Goal: Information Seeking & Learning: Learn about a topic

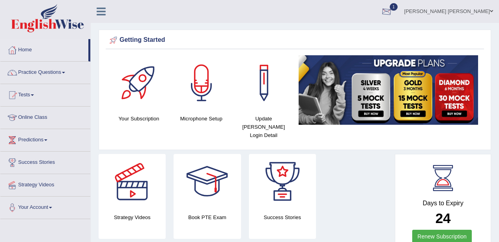
click at [392, 8] on div at bounding box center [386, 12] width 12 height 12
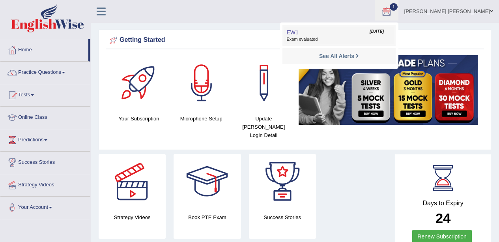
click at [343, 40] on span "Exam evaluated" at bounding box center [338, 39] width 105 height 6
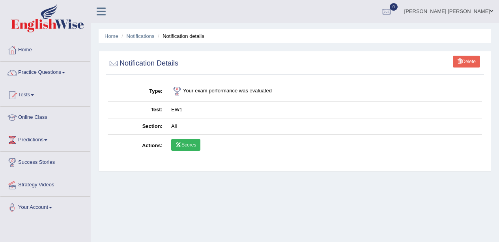
click at [186, 145] on link "Scores" at bounding box center [185, 145] width 29 height 12
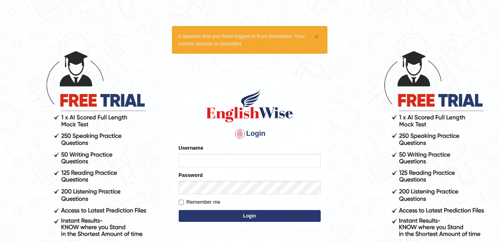
click at [184, 163] on input "Username" at bounding box center [250, 160] width 142 height 13
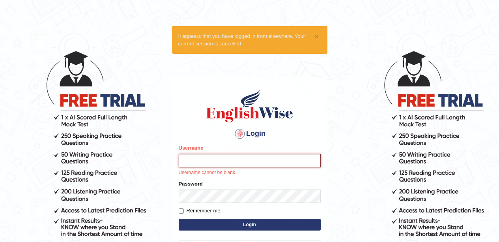
click at [225, 160] on input "Username" at bounding box center [250, 160] width 142 height 13
type input "Ravindraknaidu"
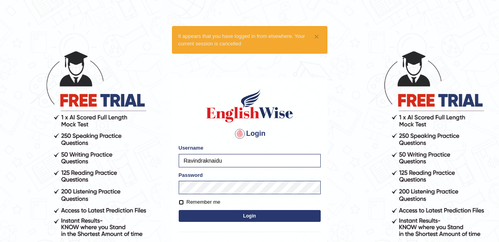
click at [182, 201] on input "Remember me" at bounding box center [181, 201] width 5 height 5
checkbox input "true"
click at [199, 213] on button "Login" at bounding box center [250, 216] width 142 height 12
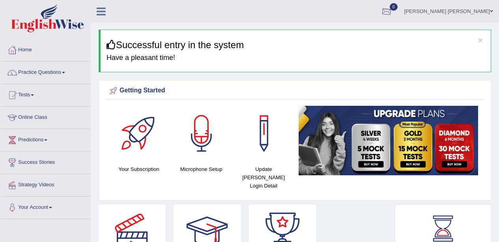
click at [392, 11] on div at bounding box center [386, 12] width 12 height 12
click at [391, 36] on div "See All Alerts" at bounding box center [338, 33] width 105 height 8
click at [392, 11] on div at bounding box center [386, 12] width 12 height 12
click at [361, 37] on link "See All Alerts" at bounding box center [339, 33] width 44 height 9
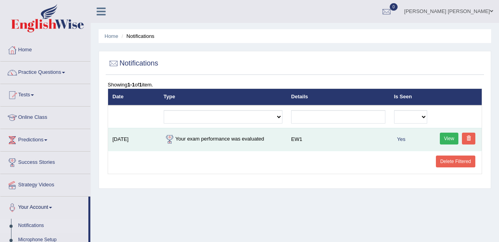
click at [231, 144] on td "Your exam performance was evaluated" at bounding box center [223, 139] width 128 height 23
click at [451, 140] on link "View" at bounding box center [449, 138] width 19 height 12
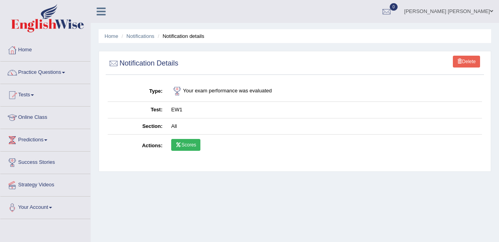
click at [183, 146] on link "Scores" at bounding box center [185, 145] width 29 height 12
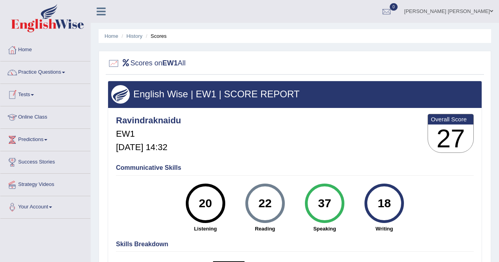
click at [67, 75] on link "Practice Questions" at bounding box center [45, 72] width 90 height 20
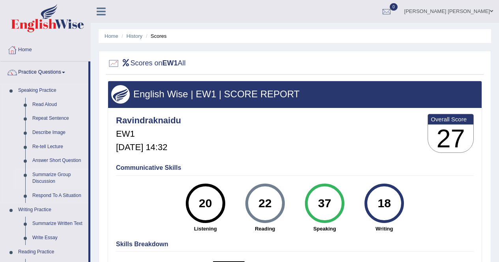
click at [56, 175] on link "Summarize Group Discussion" at bounding box center [59, 178] width 60 height 21
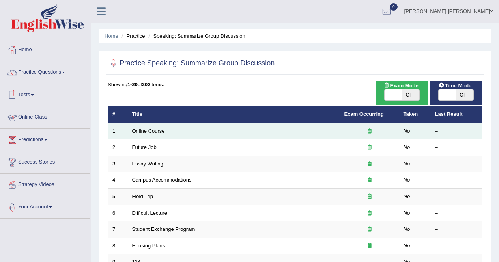
click at [153, 136] on td "Online Course" at bounding box center [234, 131] width 212 height 17
click at [158, 132] on link "Online Course" at bounding box center [148, 131] width 33 height 6
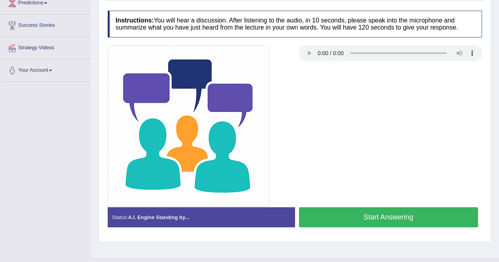
scroll to position [137, 0]
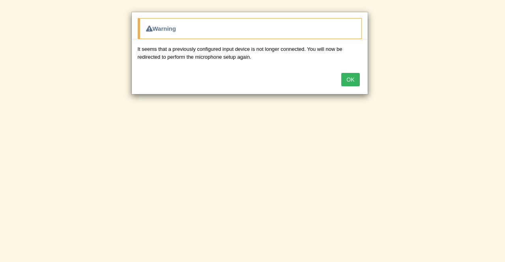
click at [346, 82] on button "OK" at bounding box center [350, 79] width 18 height 13
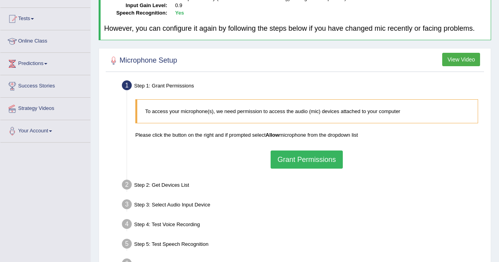
scroll to position [79, 0]
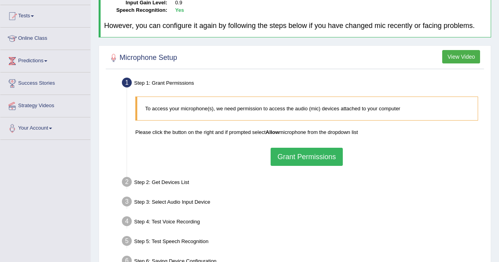
click at [323, 155] on button "Grant Permissions" at bounding box center [306, 157] width 72 height 18
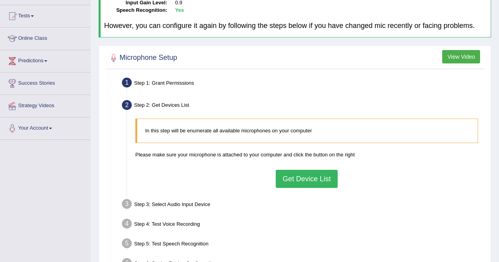
click at [316, 180] on button "Get Device List" at bounding box center [307, 179] width 62 height 18
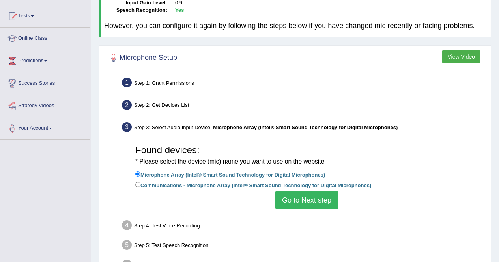
click at [305, 201] on button "Go to Next step" at bounding box center [306, 200] width 63 height 18
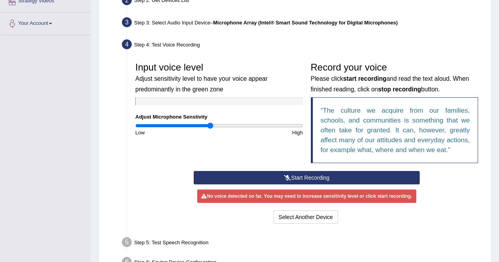
scroll to position [197, 0]
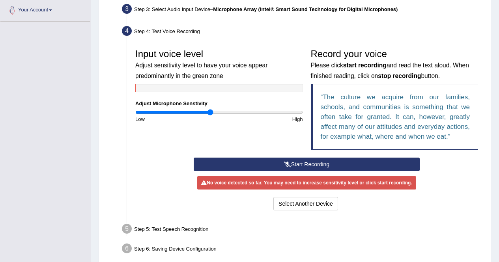
click at [347, 167] on button "Start Recording" at bounding box center [307, 164] width 226 height 13
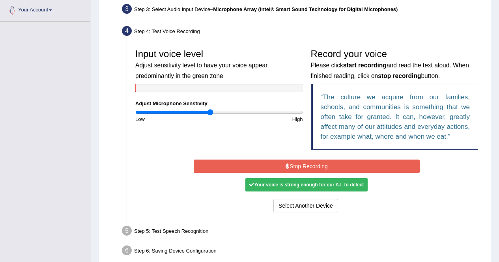
click at [331, 168] on button "Stop Recording" at bounding box center [307, 166] width 226 height 13
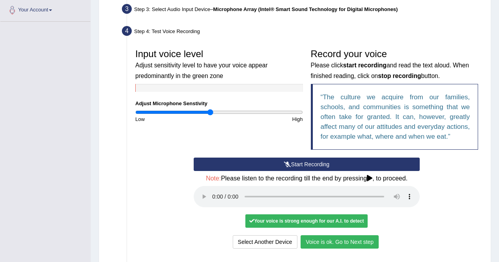
click at [354, 239] on button "Voice is ok. Go to Next step" at bounding box center [339, 241] width 78 height 13
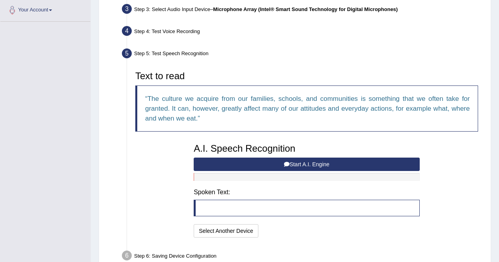
click at [287, 162] on icon at bounding box center [287, 165] width 6 height 6
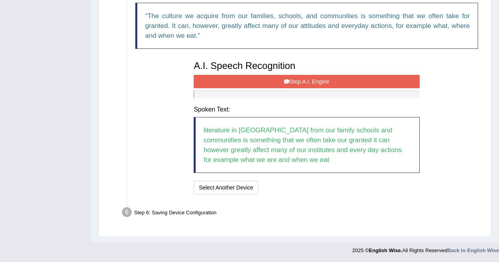
scroll to position [280, 0]
click at [362, 81] on button "Stop A.I. Engine" at bounding box center [307, 81] width 226 height 13
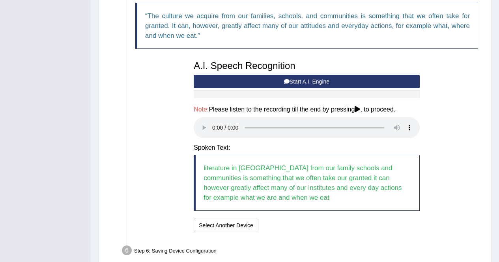
scroll to position [318, 0]
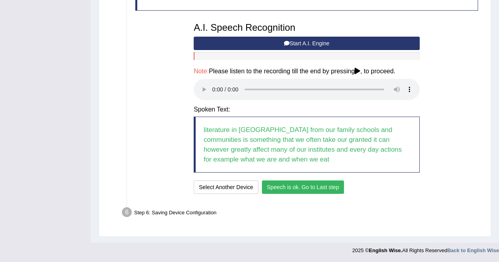
click at [316, 190] on button "Speech is ok. Go to Last step" at bounding box center [303, 187] width 82 height 13
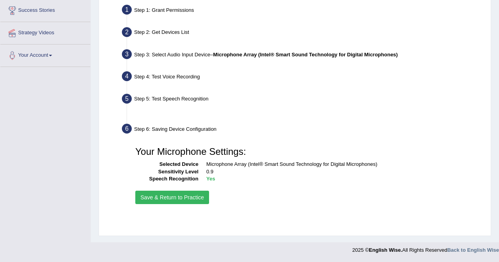
scroll to position [152, 0]
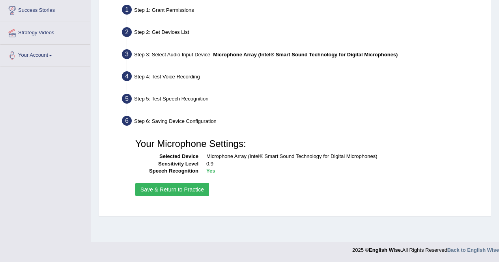
click at [197, 194] on button "Save & Return to Practice" at bounding box center [172, 189] width 74 height 13
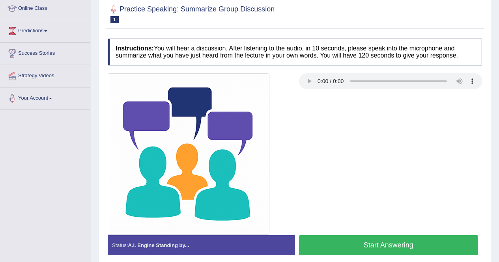
scroll to position [118, 0]
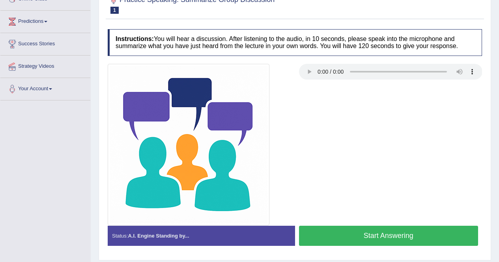
click at [345, 234] on button "Start Answering" at bounding box center [388, 236] width 179 height 20
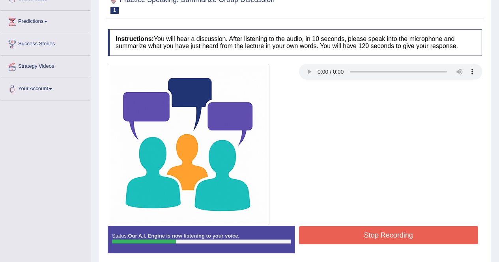
click at [345, 234] on button "Stop Recording" at bounding box center [388, 235] width 179 height 18
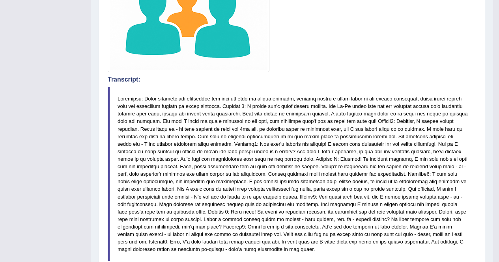
scroll to position [73, 0]
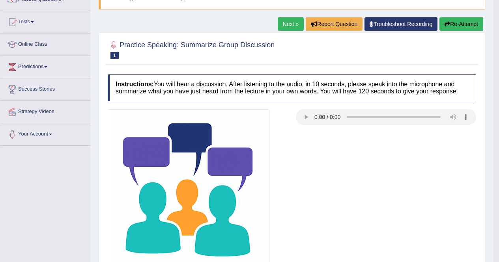
click at [293, 25] on link "Next »" at bounding box center [291, 23] width 26 height 13
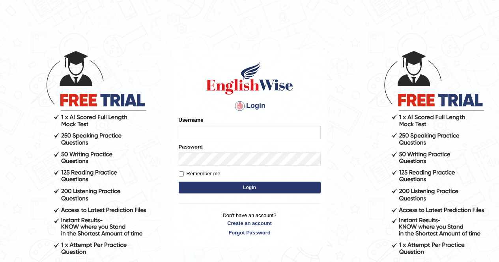
click at [191, 134] on input "Username" at bounding box center [250, 132] width 142 height 13
type input "Ravindraknaidu"
click at [211, 189] on button "Login" at bounding box center [250, 188] width 142 height 12
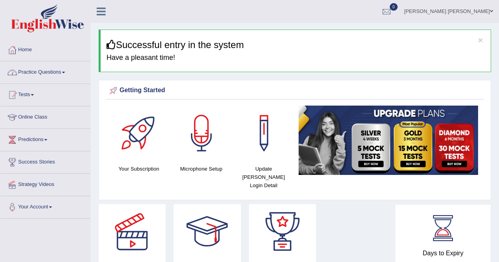
click at [65, 72] on span at bounding box center [63, 73] width 3 height 2
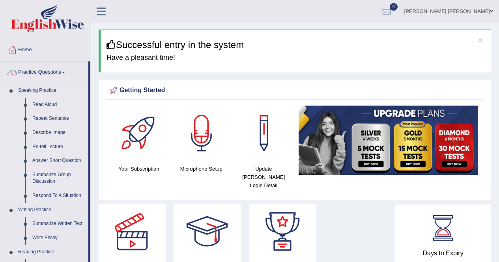
click at [56, 174] on link "Summarize Group Discussion" at bounding box center [59, 178] width 60 height 21
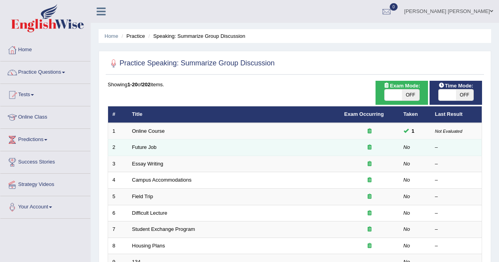
click at [200, 155] on td "Future Job" at bounding box center [234, 148] width 212 height 17
click at [150, 147] on link "Future Job" at bounding box center [144, 147] width 24 height 6
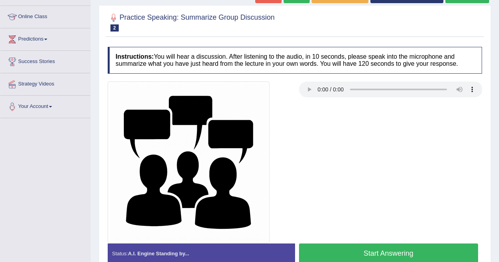
scroll to position [101, 0]
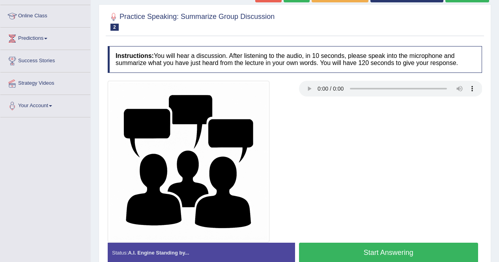
click at [409, 249] on button "Start Answering" at bounding box center [388, 253] width 179 height 20
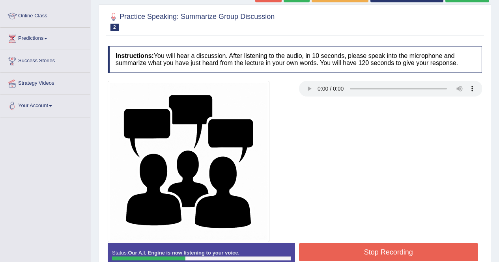
click at [421, 257] on button "Stop Recording" at bounding box center [388, 252] width 179 height 18
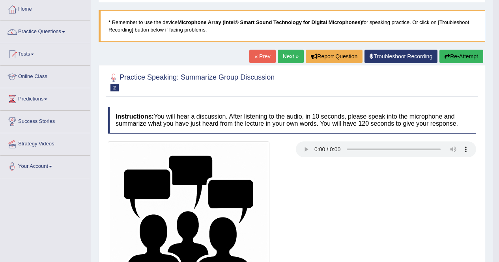
scroll to position [0, 0]
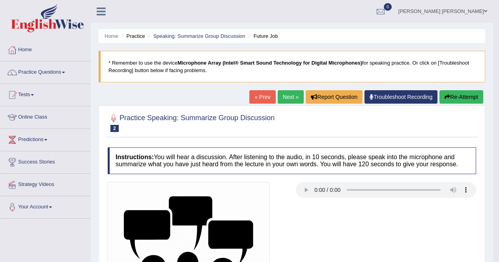
click at [285, 99] on link "Next »" at bounding box center [291, 96] width 26 height 13
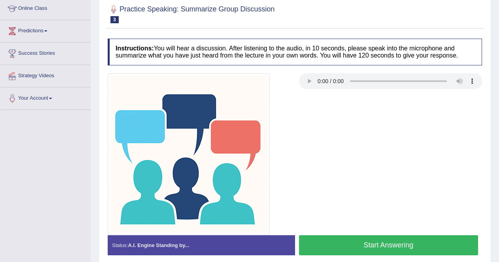
scroll to position [109, 0]
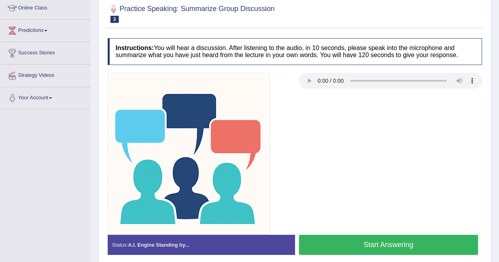
click at [373, 246] on button "Start Answering" at bounding box center [388, 245] width 179 height 20
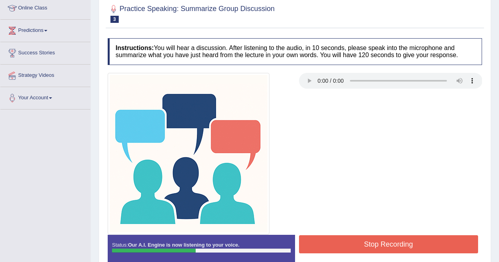
click at [373, 246] on button "Stop Recording" at bounding box center [388, 244] width 179 height 18
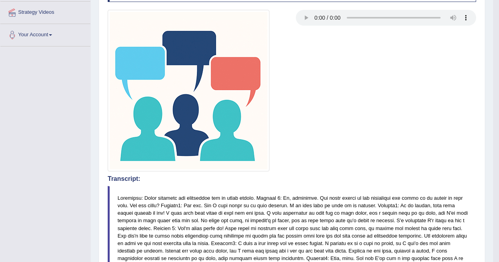
scroll to position [0, 0]
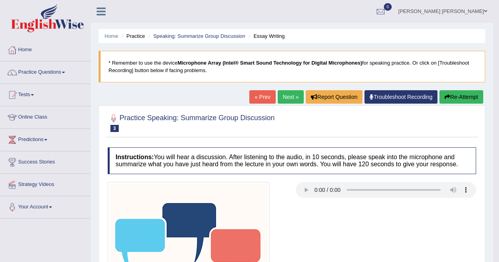
click at [294, 95] on link "Next »" at bounding box center [291, 96] width 26 height 13
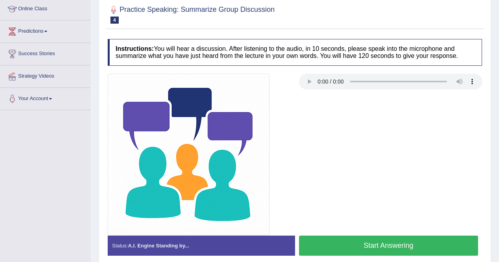
scroll to position [110, 0]
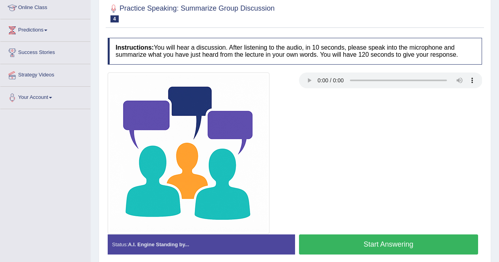
click at [387, 246] on button "Start Answering" at bounding box center [388, 245] width 179 height 20
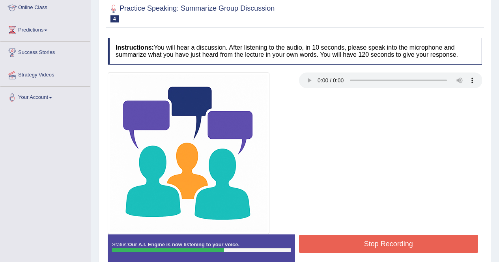
click at [387, 246] on button "Stop Recording" at bounding box center [388, 244] width 179 height 18
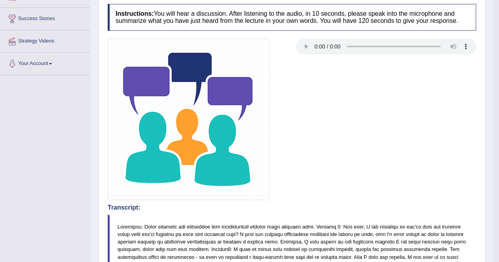
scroll to position [33, 0]
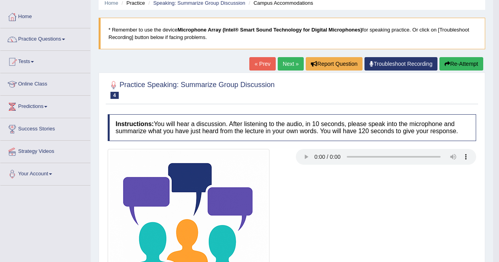
click at [285, 61] on link "Next »" at bounding box center [291, 63] width 26 height 13
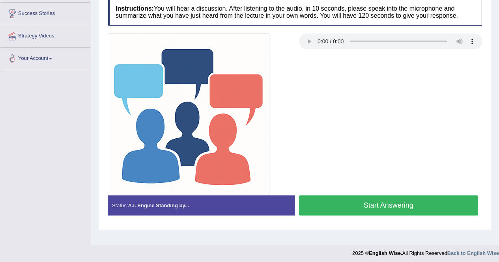
scroll to position [152, 0]
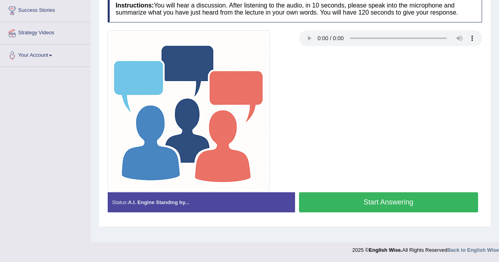
click at [322, 206] on button "Start Answering" at bounding box center [388, 202] width 179 height 20
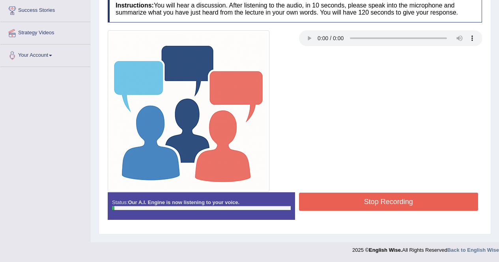
click at [413, 203] on button "Stop Recording" at bounding box center [388, 202] width 179 height 18
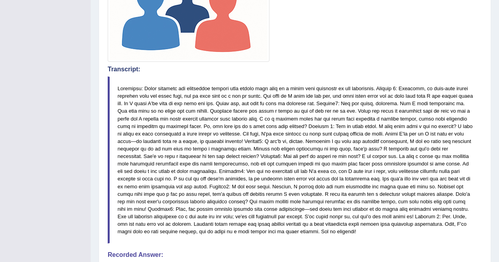
scroll to position [422, 0]
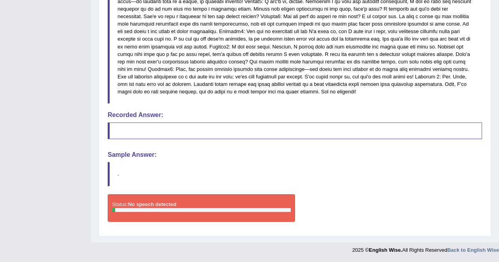
click at [145, 132] on blockquote at bounding box center [295, 131] width 374 height 17
click at [127, 209] on div at bounding box center [201, 210] width 179 height 4
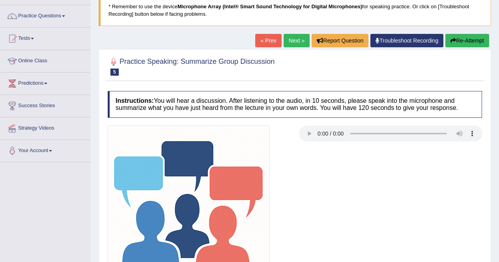
scroll to position [21, 0]
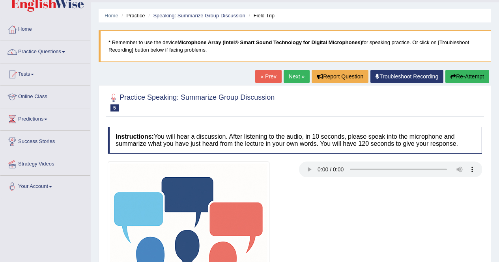
click at [266, 76] on link "« Prev" at bounding box center [268, 76] width 26 height 13
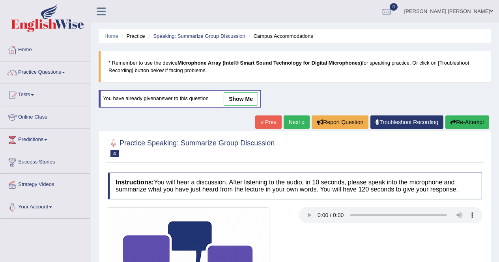
click at [294, 124] on link "Next »" at bounding box center [296, 122] width 26 height 13
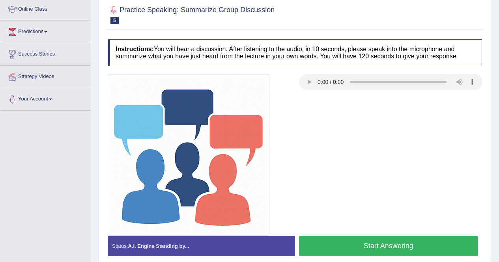
scroll to position [108, 0]
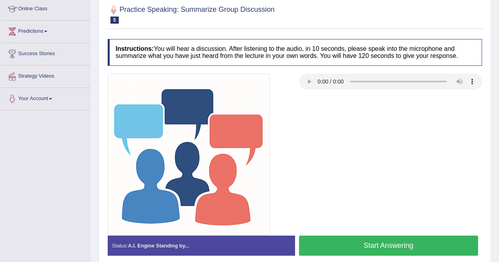
click at [388, 251] on button "Start Answering" at bounding box center [388, 246] width 179 height 20
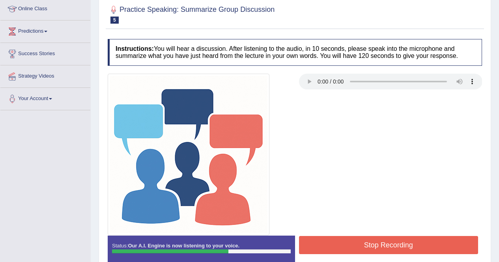
click at [388, 251] on button "Stop Recording" at bounding box center [388, 245] width 179 height 18
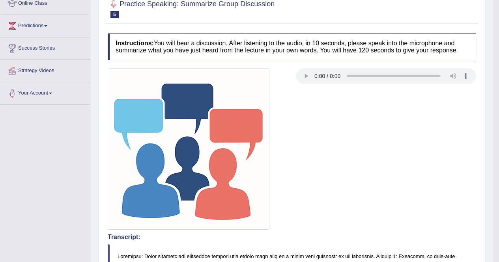
scroll to position [0, 0]
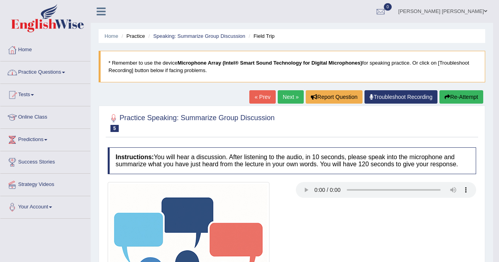
click at [69, 72] on link "Practice Questions" at bounding box center [45, 72] width 90 height 20
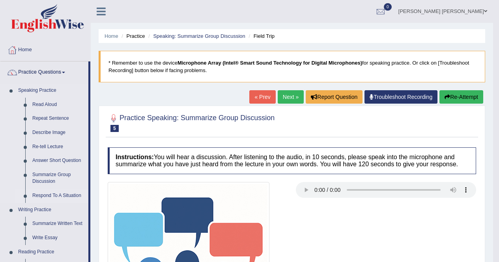
click at [55, 196] on link "Respond To A Situation" at bounding box center [59, 196] width 60 height 14
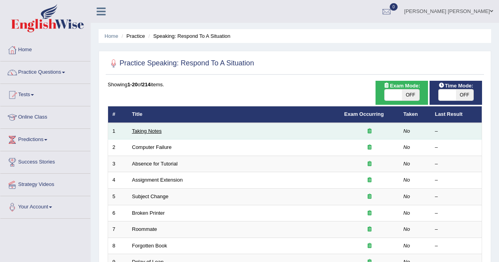
click at [139, 132] on link "Taking Notes" at bounding box center [147, 131] width 30 height 6
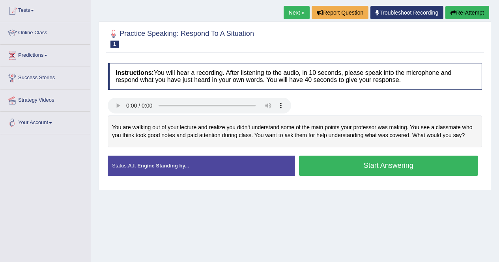
scroll to position [84, 0]
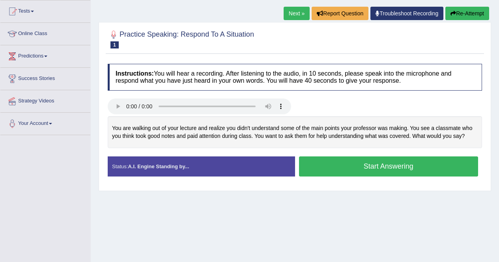
click at [409, 168] on button "Start Answering" at bounding box center [388, 167] width 179 height 20
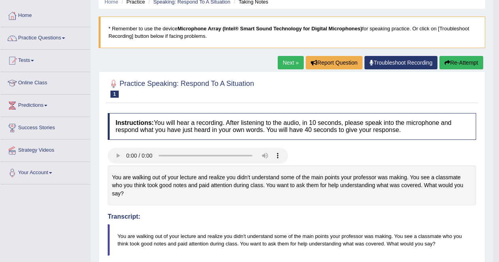
scroll to position [32, 0]
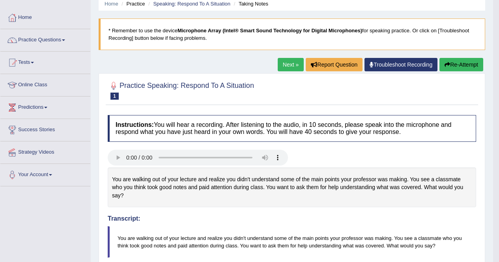
click at [293, 67] on link "Next »" at bounding box center [291, 64] width 26 height 13
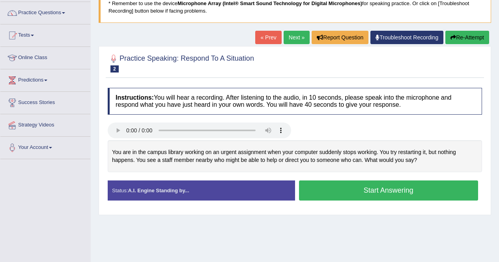
scroll to position [59, 0]
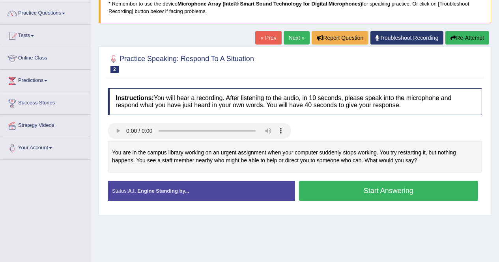
click at [385, 192] on button "Start Answering" at bounding box center [388, 191] width 179 height 20
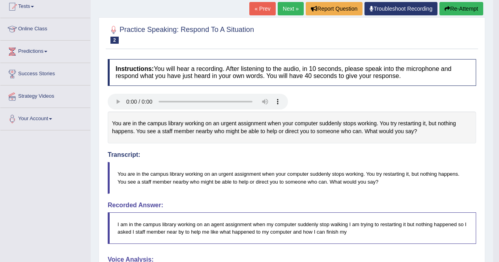
scroll to position [0, 0]
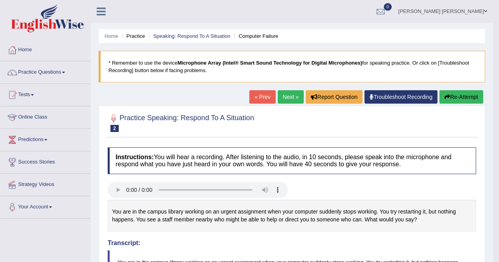
click at [262, 99] on link "« Prev" at bounding box center [262, 96] width 26 height 13
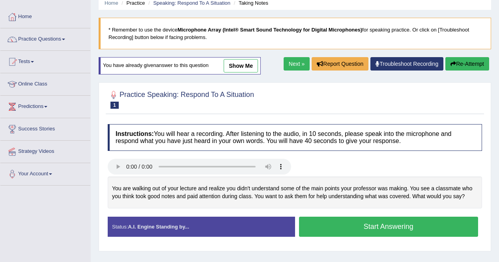
scroll to position [118, 0]
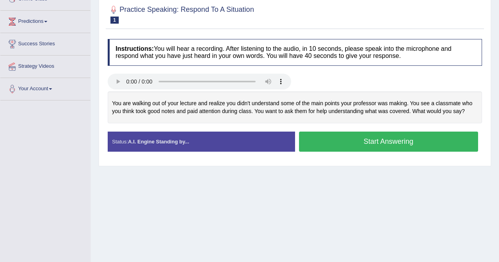
click at [362, 146] on button "Start Answering" at bounding box center [388, 142] width 179 height 20
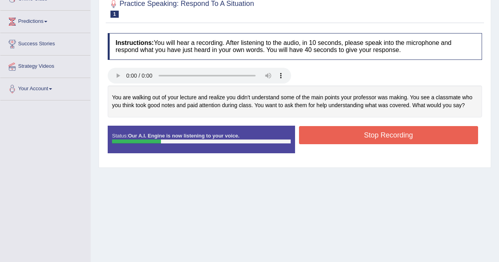
click at [363, 140] on button "Stop Recording" at bounding box center [388, 135] width 179 height 18
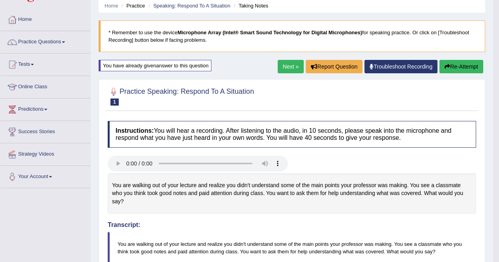
scroll to position [0, 0]
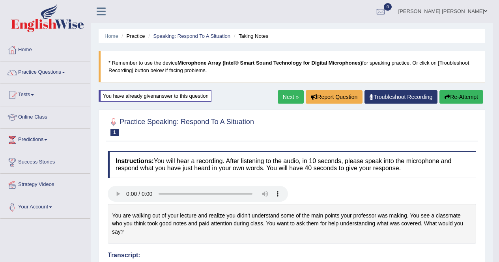
click at [295, 101] on link "Next »" at bounding box center [291, 96] width 26 height 13
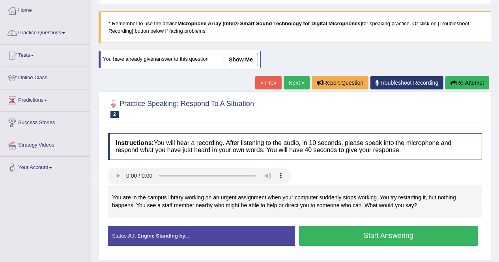
click at [378, 237] on button "Start Answering" at bounding box center [388, 236] width 179 height 20
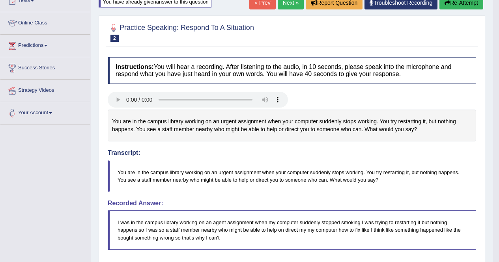
scroll to position [81, 0]
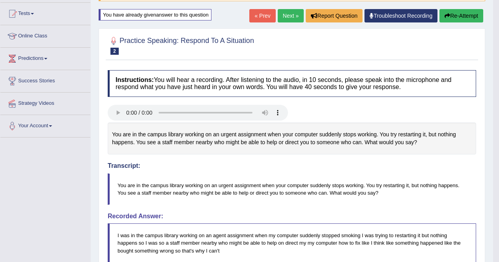
click at [267, 16] on link "« Prev" at bounding box center [262, 15] width 26 height 13
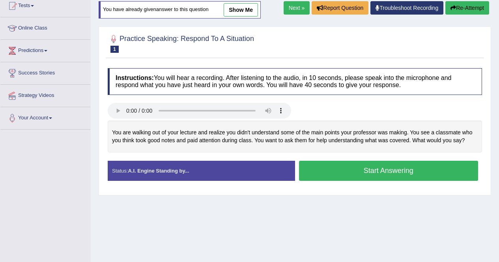
click at [393, 175] on button "Start Answering" at bounding box center [388, 171] width 179 height 20
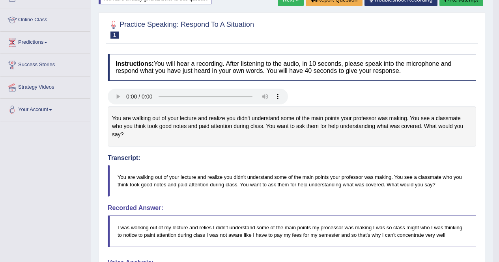
scroll to position [127, 0]
